Goal: Find contact information: Find contact information

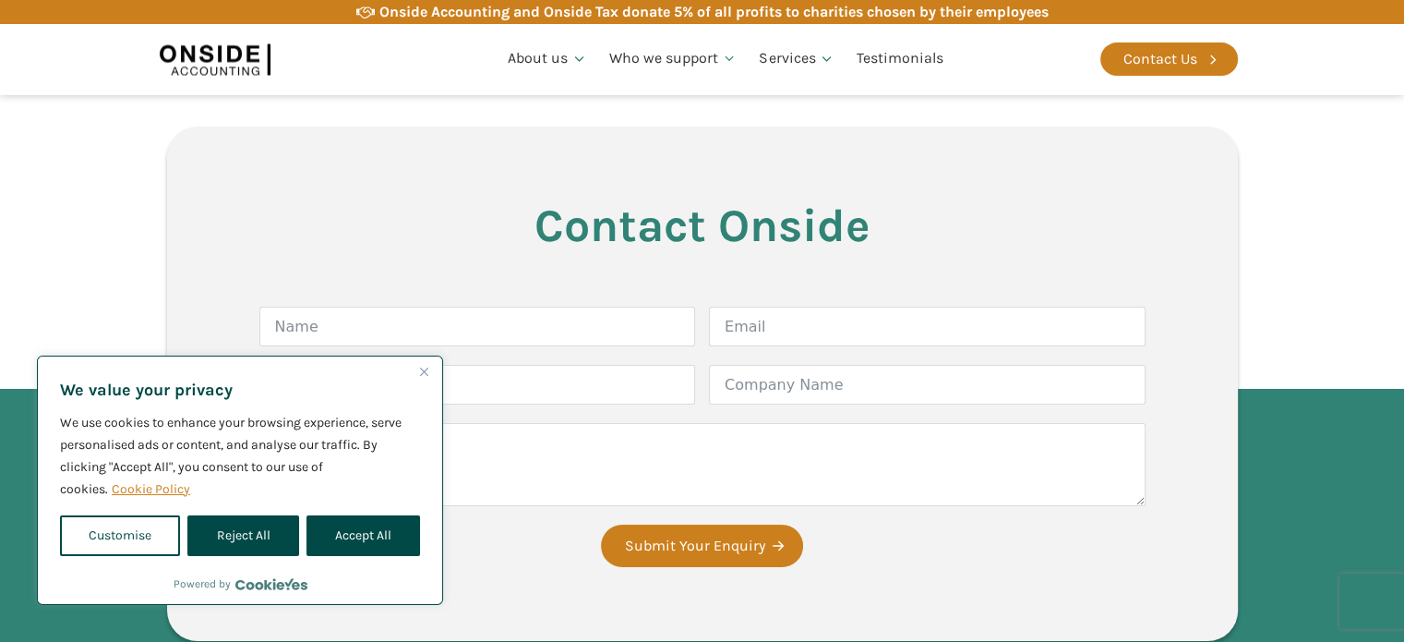
scroll to position [3689, 0]
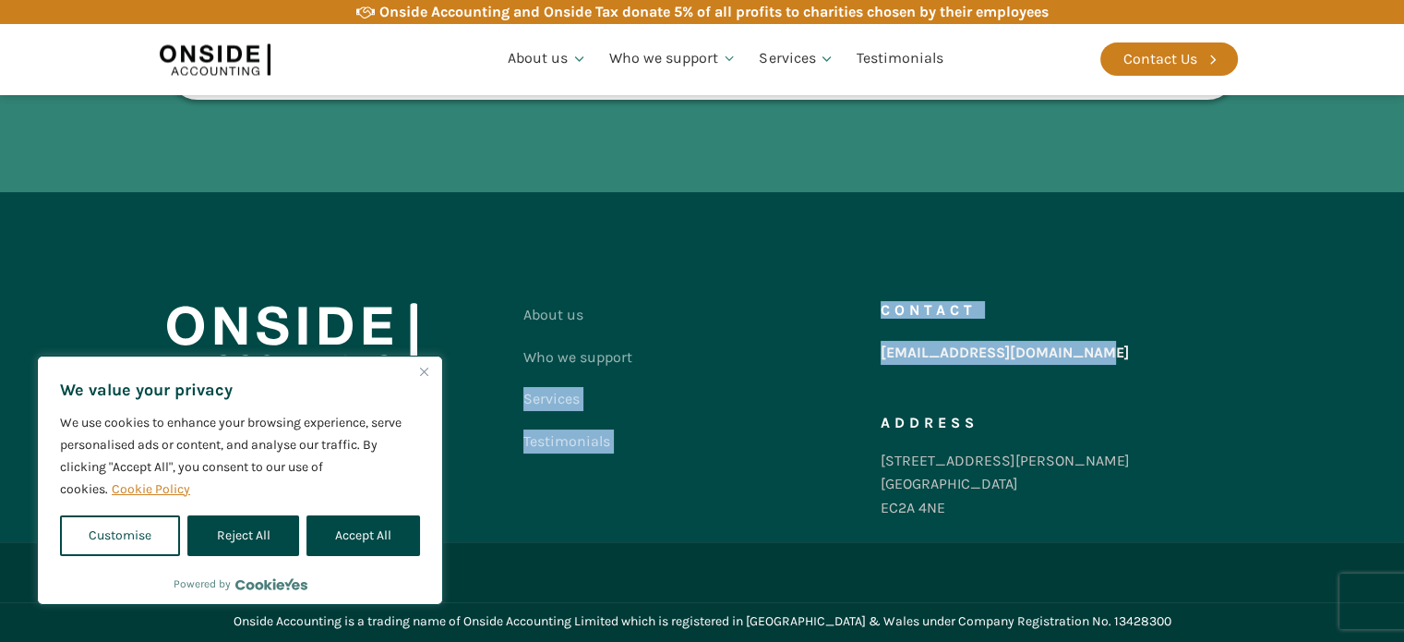
drag, startPoint x: 875, startPoint y: 355, endPoint x: 1244, endPoint y: 366, distance: 368.6
click at [1244, 366] on div "About us Who we support Services Testimonials Contact us Contact [EMAIL_ADDRESS…" at bounding box center [703, 366] width 1108 height 349
click at [1119, 355] on div "Contact [EMAIL_ADDRESS][DOMAIN_NAME] Address [STREET_ADDRESS][PERSON_NAME]" at bounding box center [1059, 416] width 357 height 244
drag, startPoint x: 1093, startPoint y: 350, endPoint x: 882, endPoint y: 353, distance: 211.4
click at [882, 353] on div "Contact [EMAIL_ADDRESS][DOMAIN_NAME] Address [STREET_ADDRESS][PERSON_NAME]" at bounding box center [1059, 416] width 357 height 244
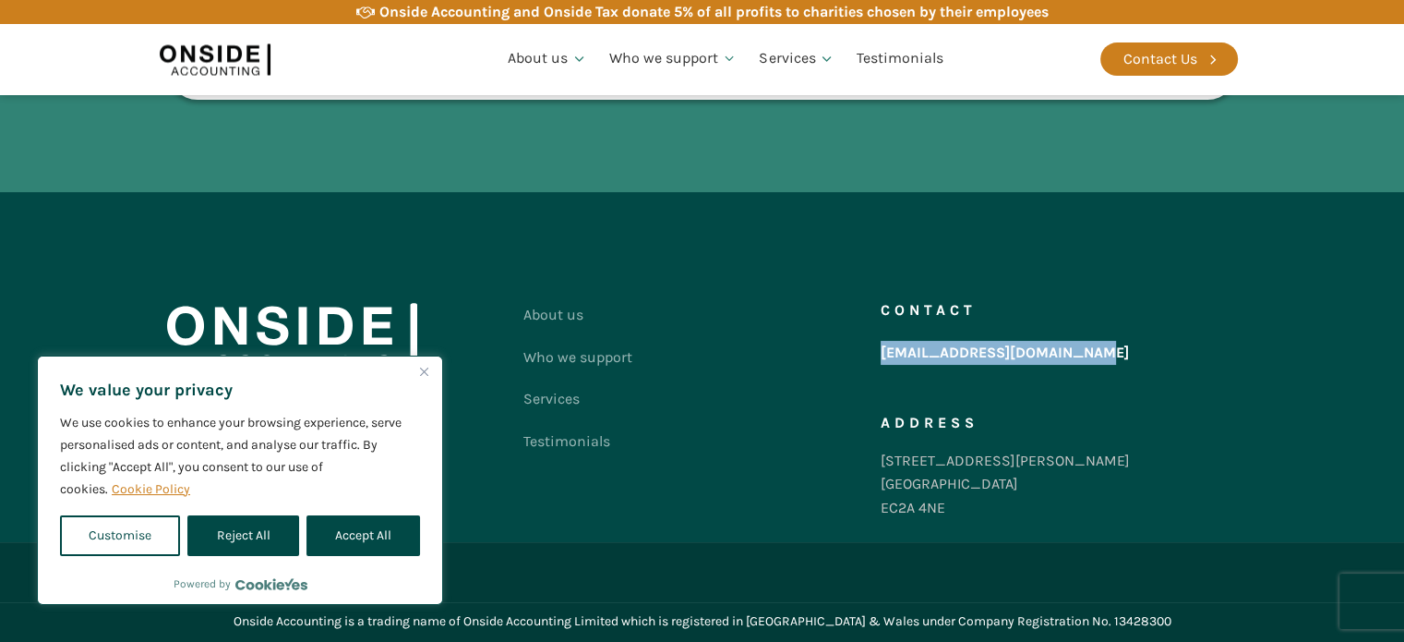
copy link "[EMAIL_ADDRESS][DOMAIN_NAME]"
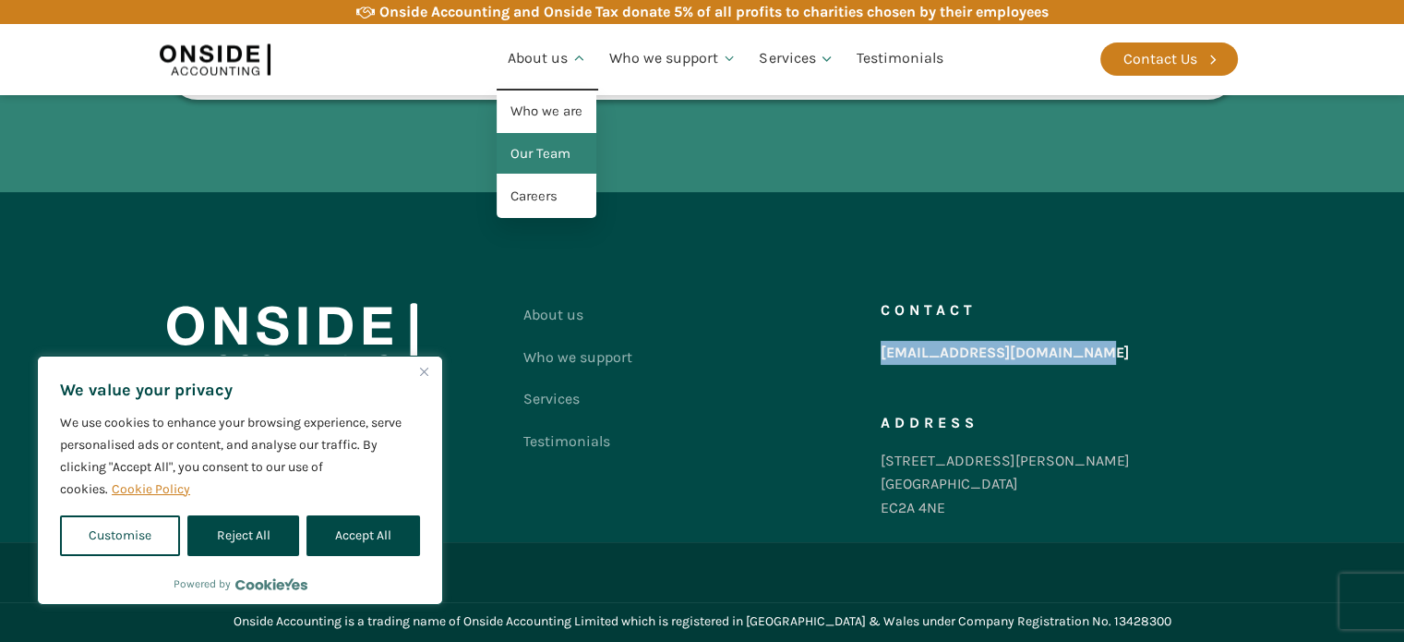
click at [558, 144] on link "Our Team" at bounding box center [547, 154] width 100 height 42
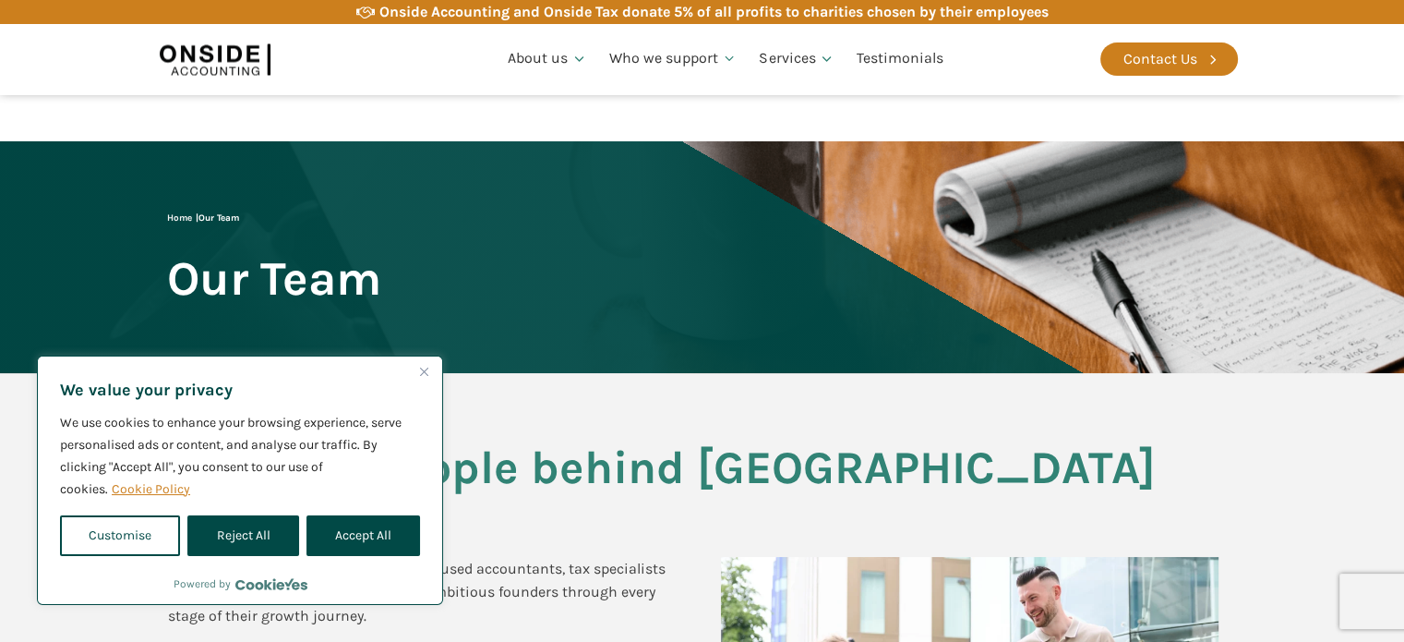
scroll to position [604, 0]
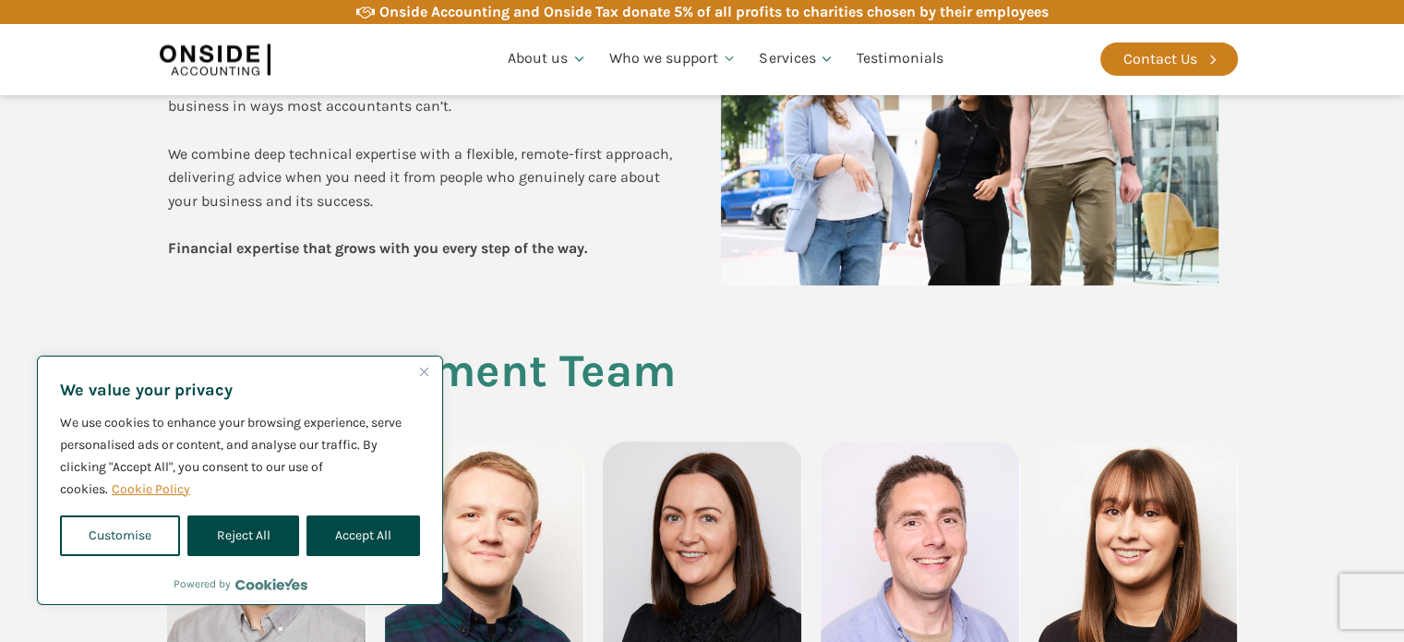
click at [417, 375] on button "Close" at bounding box center [424, 371] width 22 height 22
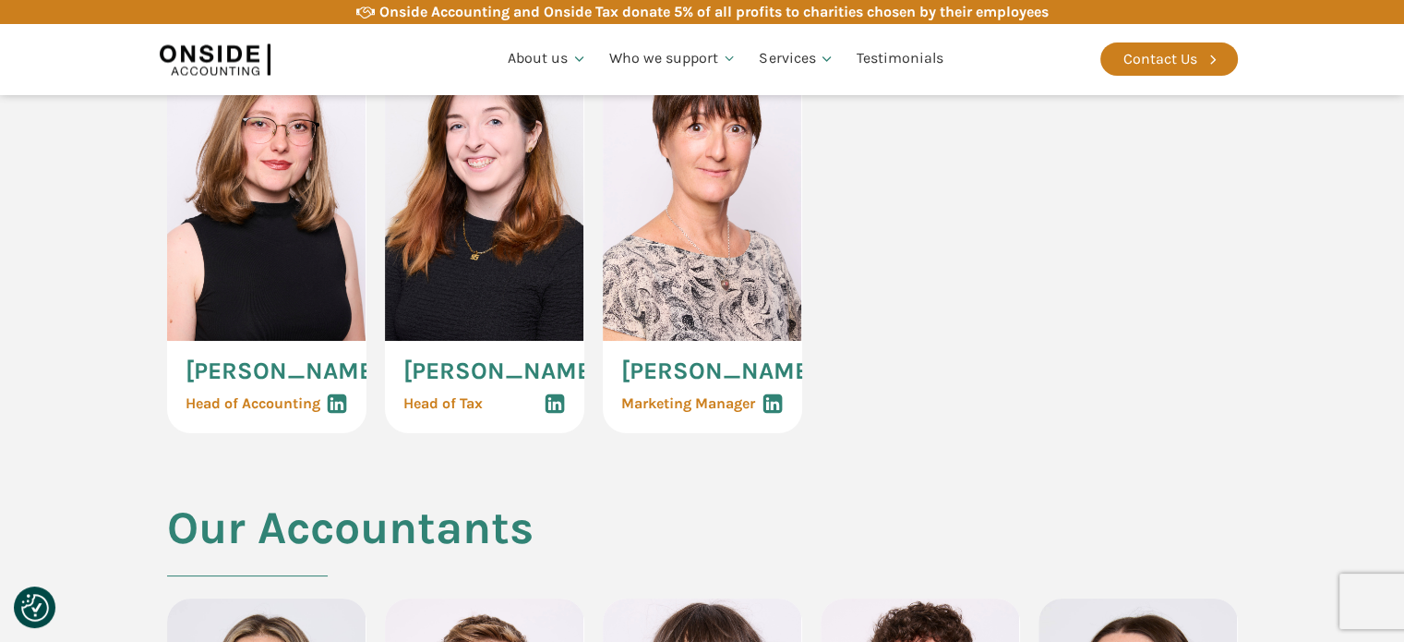
scroll to position [1422, 0]
click at [332, 413] on use at bounding box center [336, 402] width 19 height 19
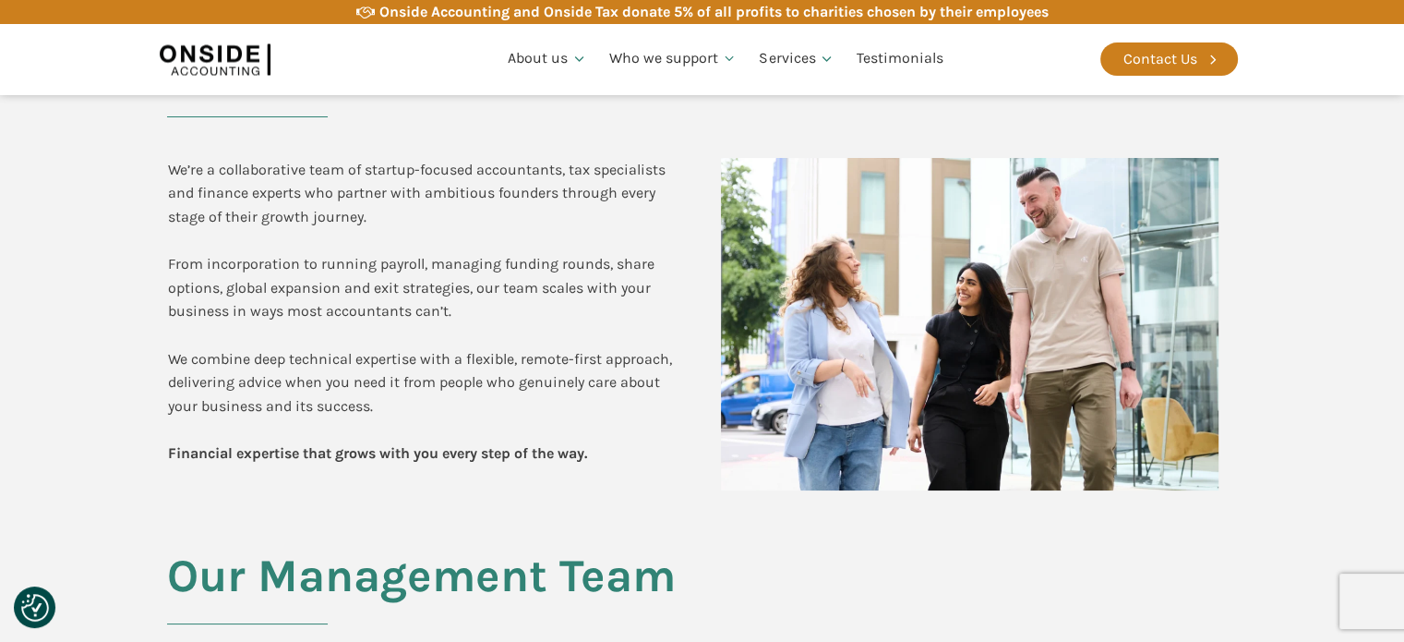
scroll to position [73, 0]
